Goal: Navigation & Orientation: Understand site structure

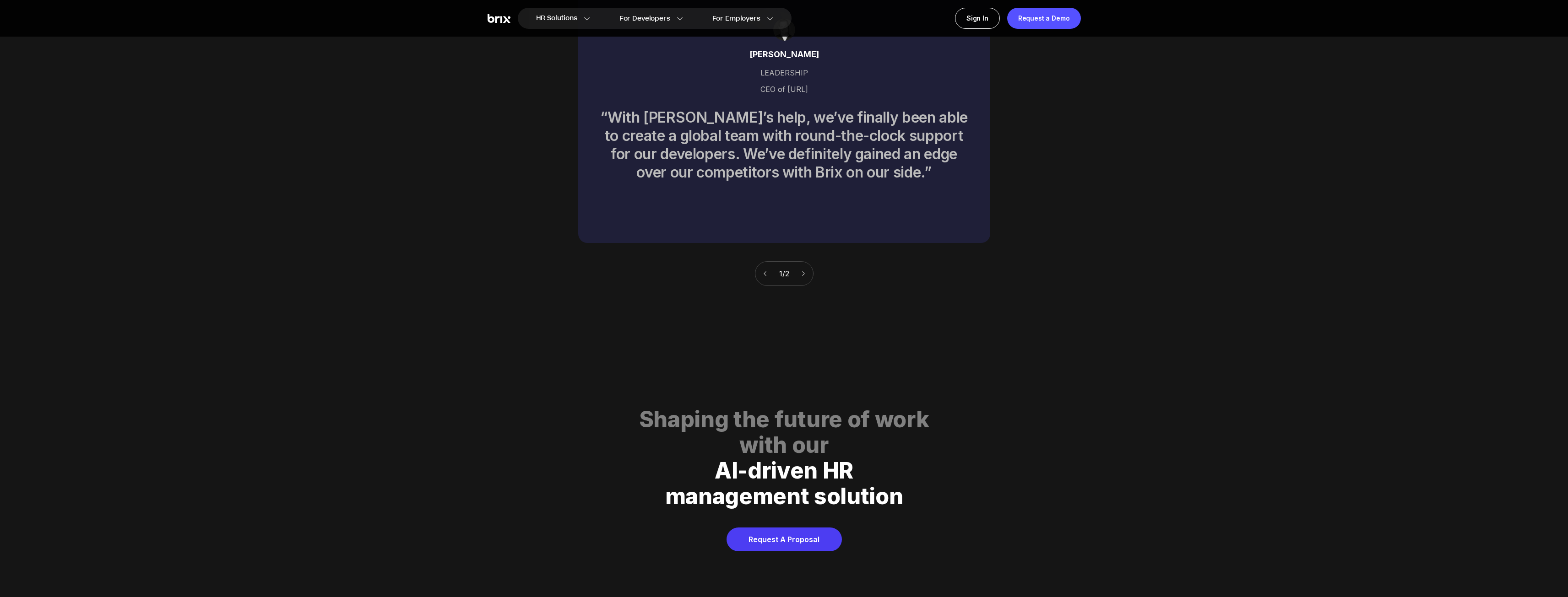
scroll to position [4577, 0]
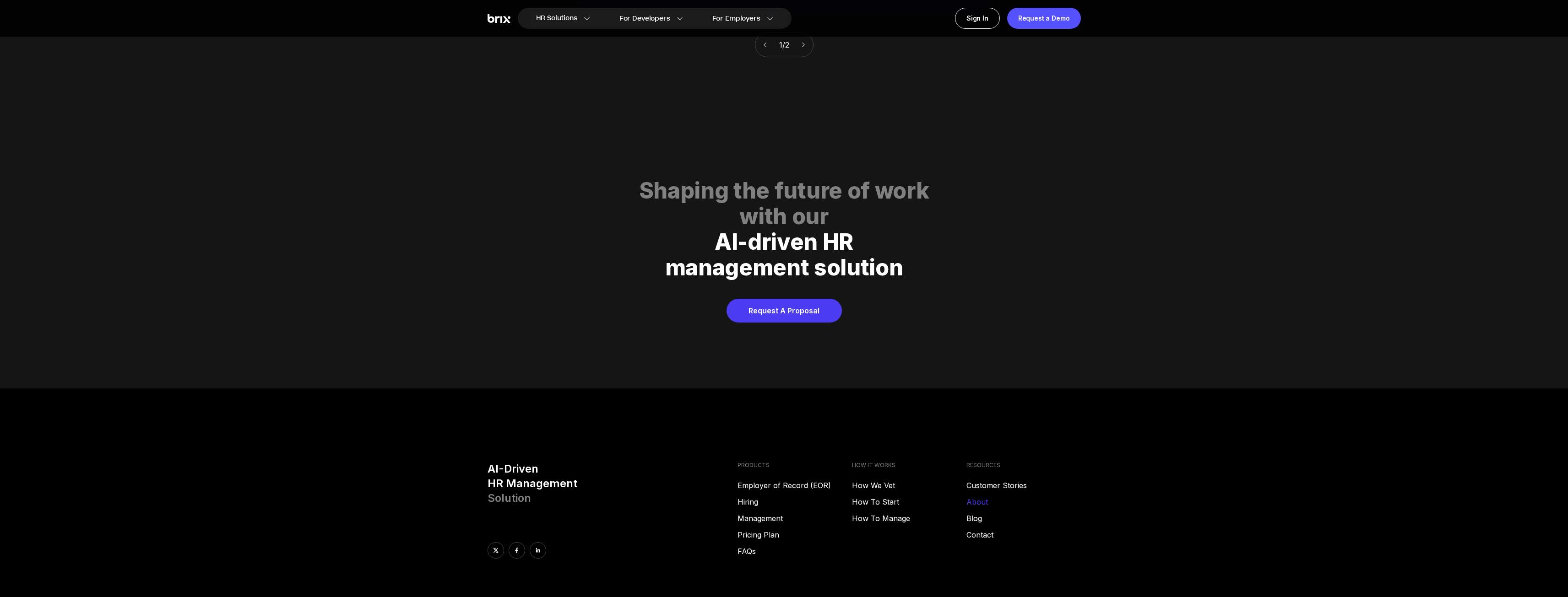
click at [980, 496] on link "About" at bounding box center [1024, 501] width 115 height 11
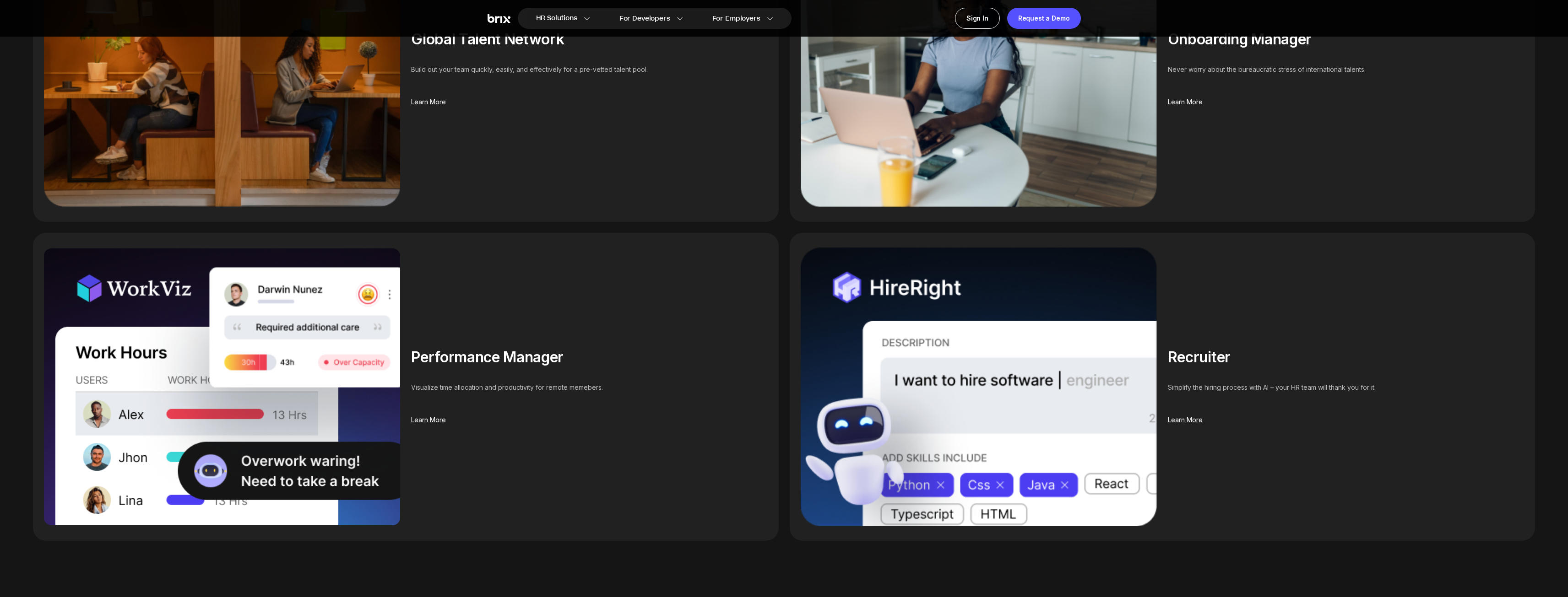
scroll to position [1689, 0]
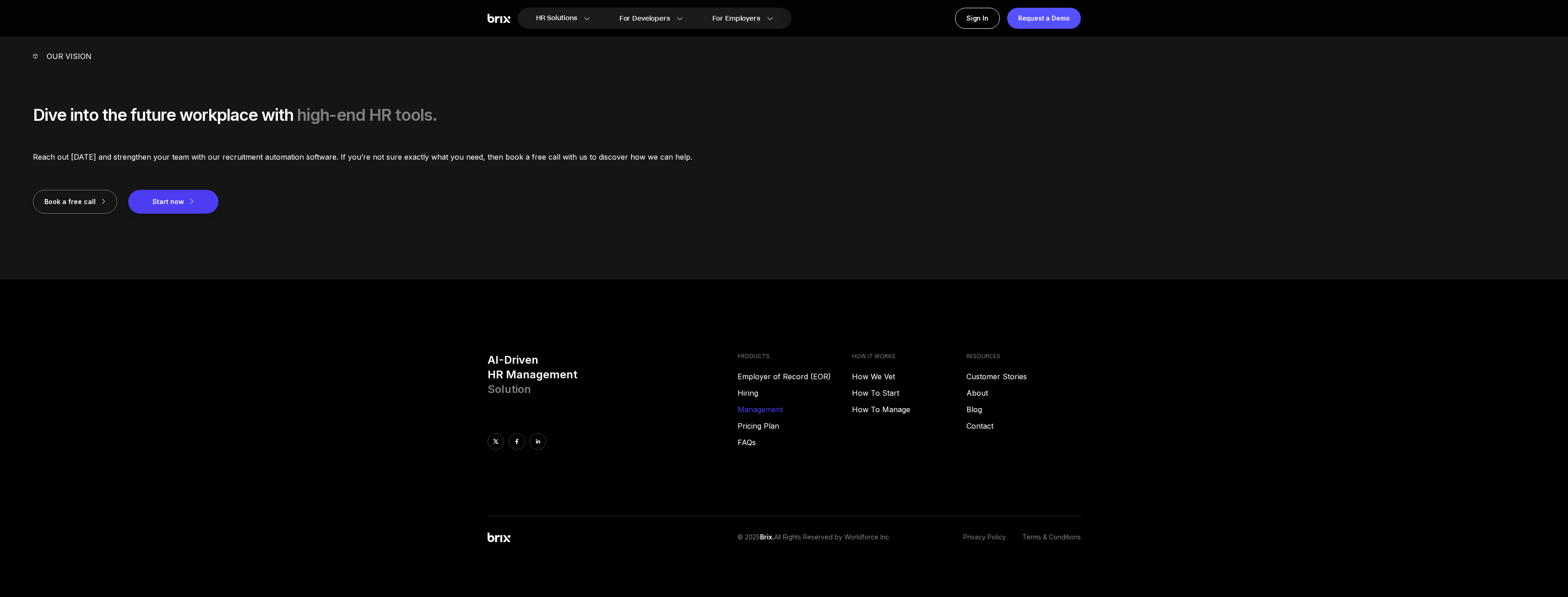
click at [762, 411] on link "Management" at bounding box center [795, 410] width 115 height 11
click at [982, 427] on link "Contact" at bounding box center [1024, 425] width 115 height 11
click at [537, 445] on link at bounding box center [538, 441] width 17 height 17
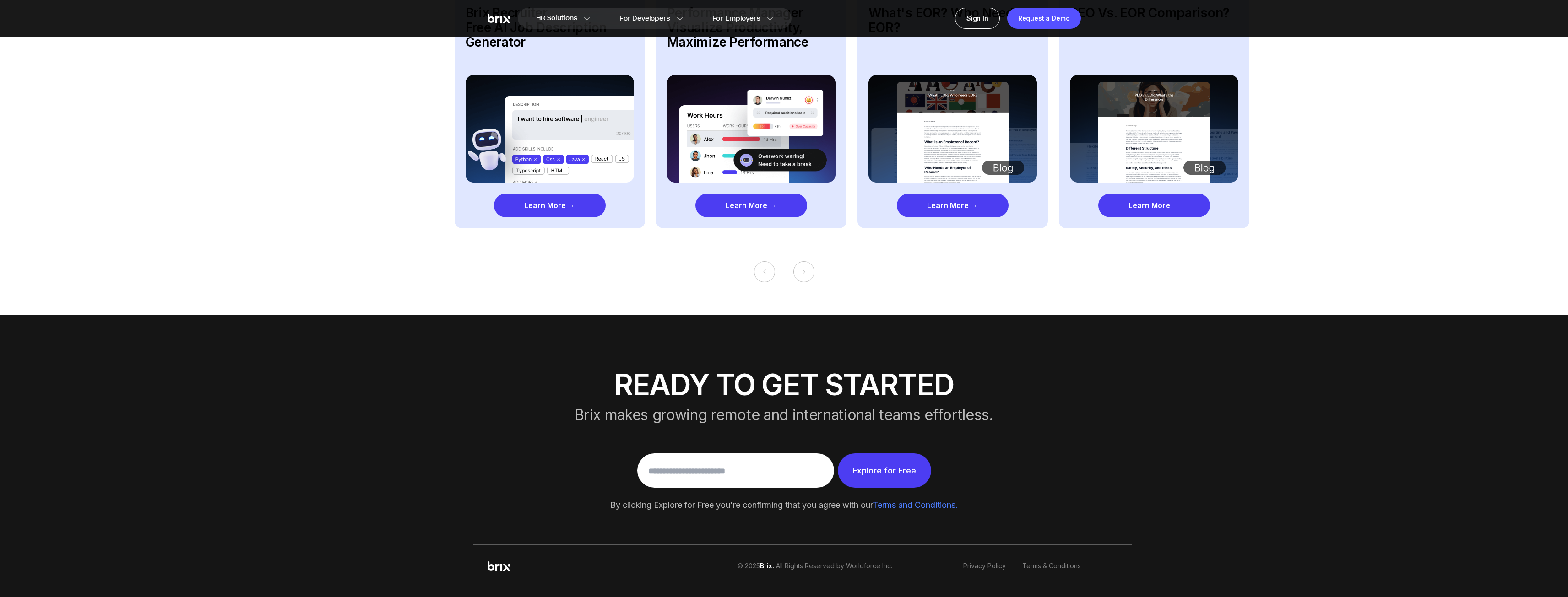
scroll to position [1539, 0]
